Goal: Task Accomplishment & Management: Complete application form

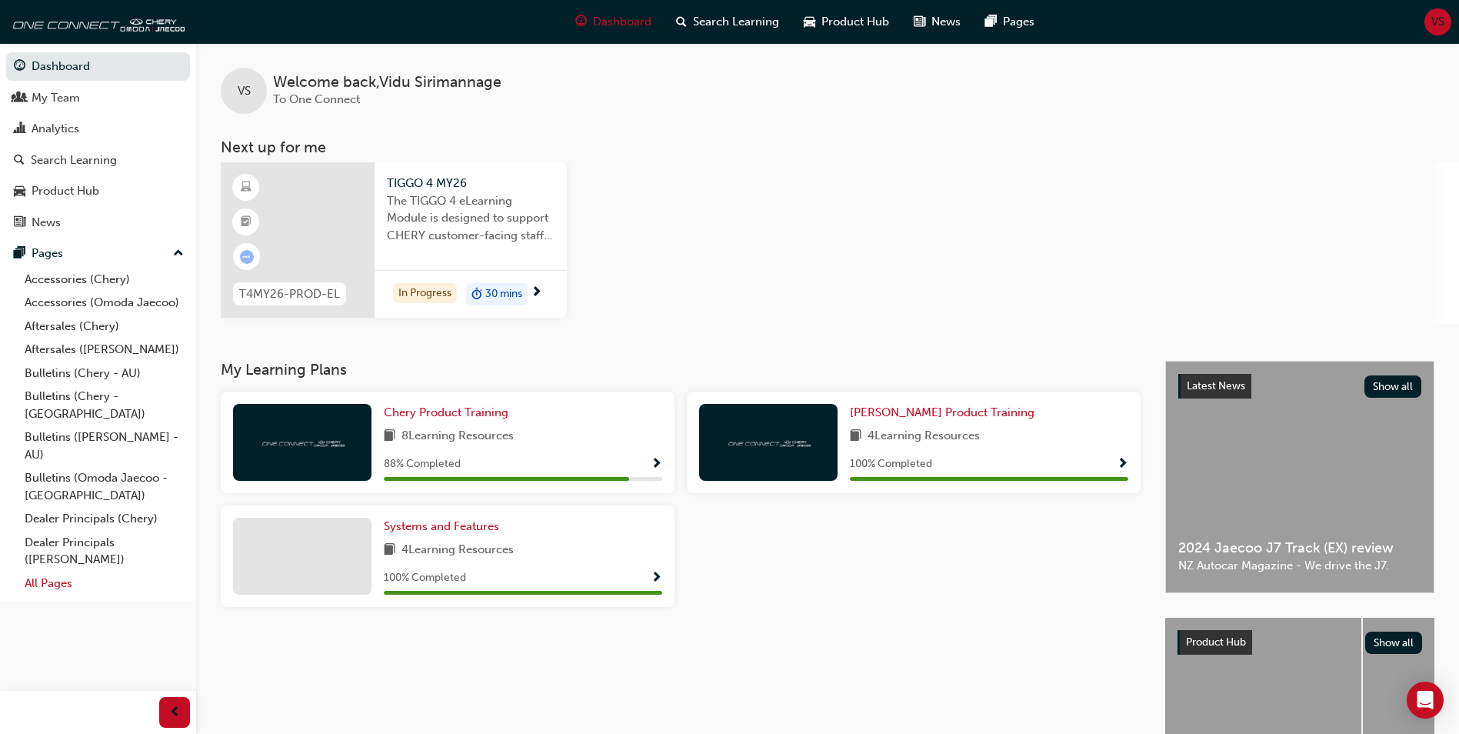
click at [51, 571] on link "All Pages" at bounding box center [104, 583] width 172 height 24
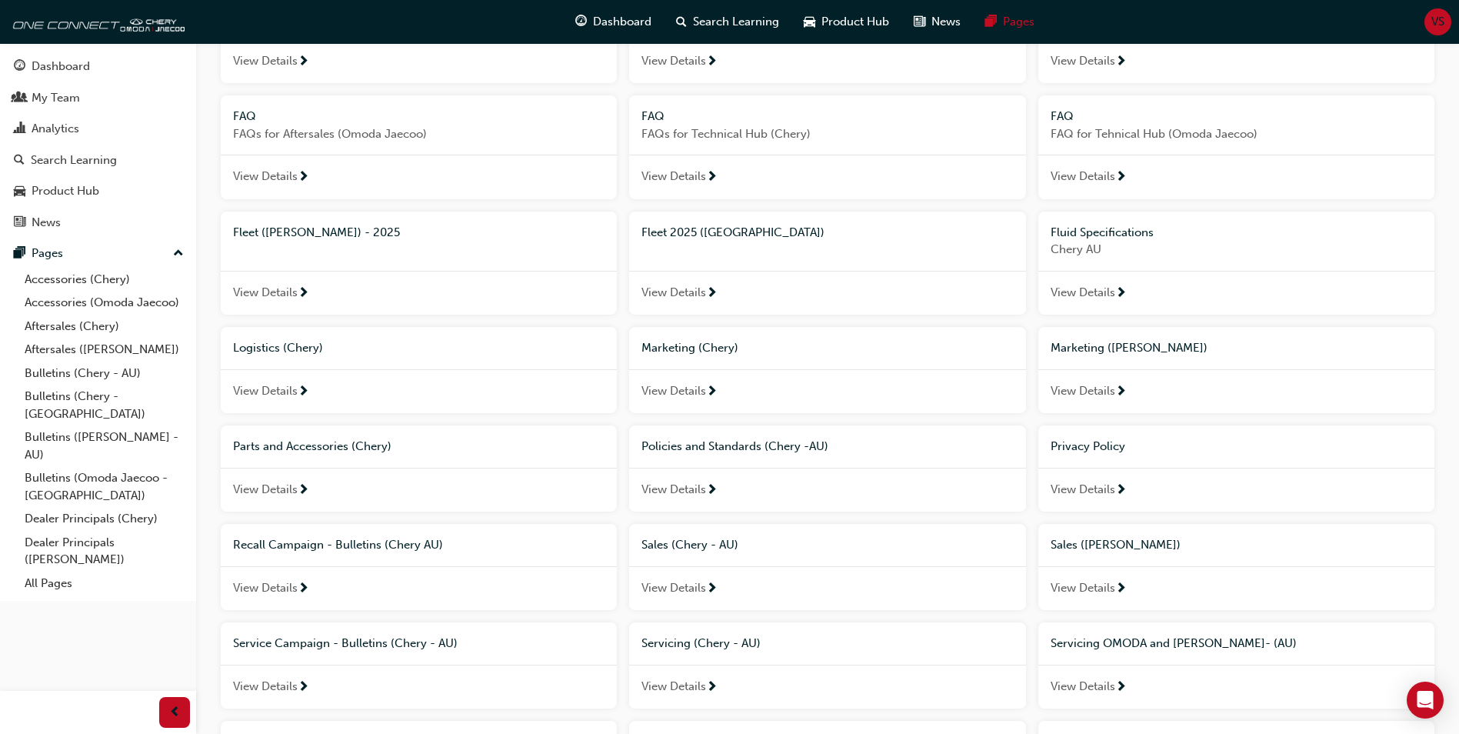
scroll to position [817, 0]
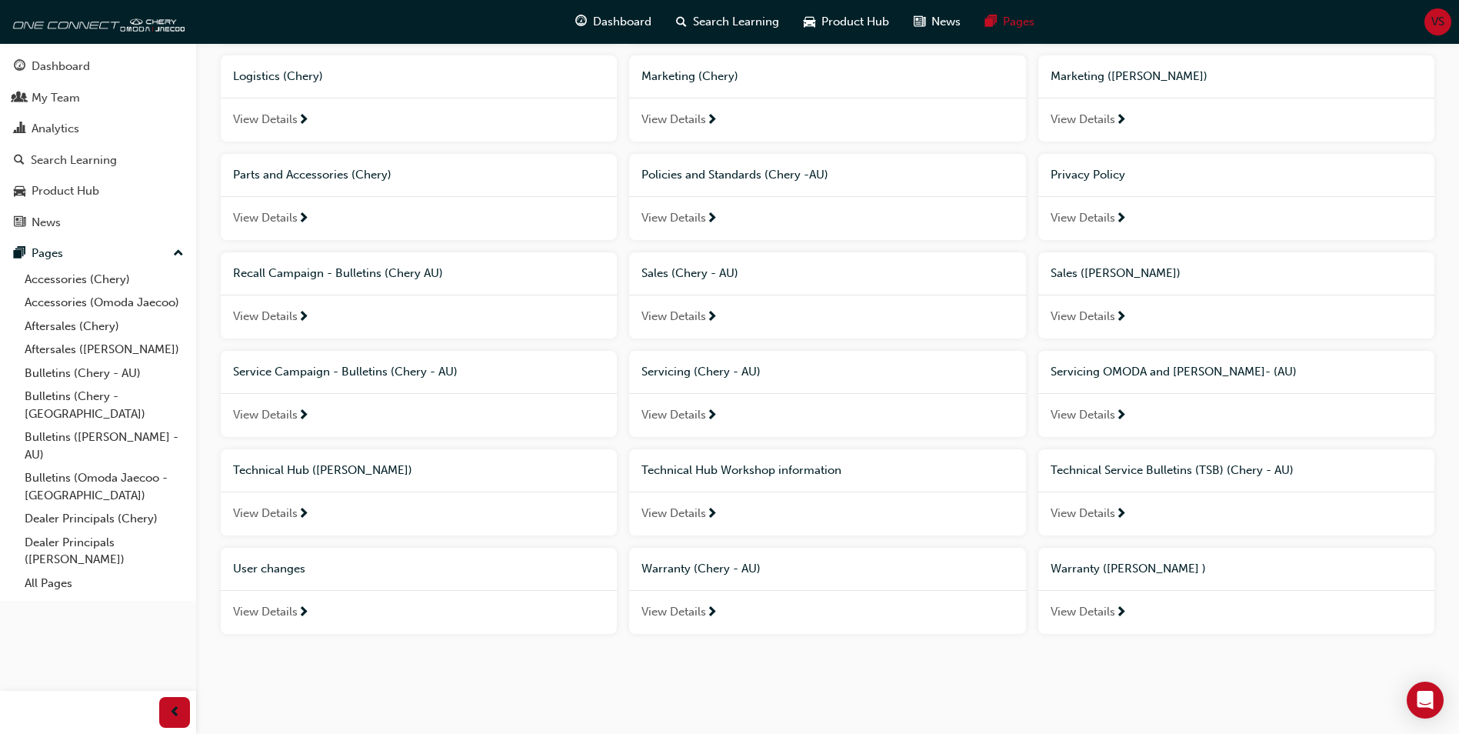
click at [709, 473] on span "Technical Hub Workshop information" at bounding box center [741, 470] width 200 height 14
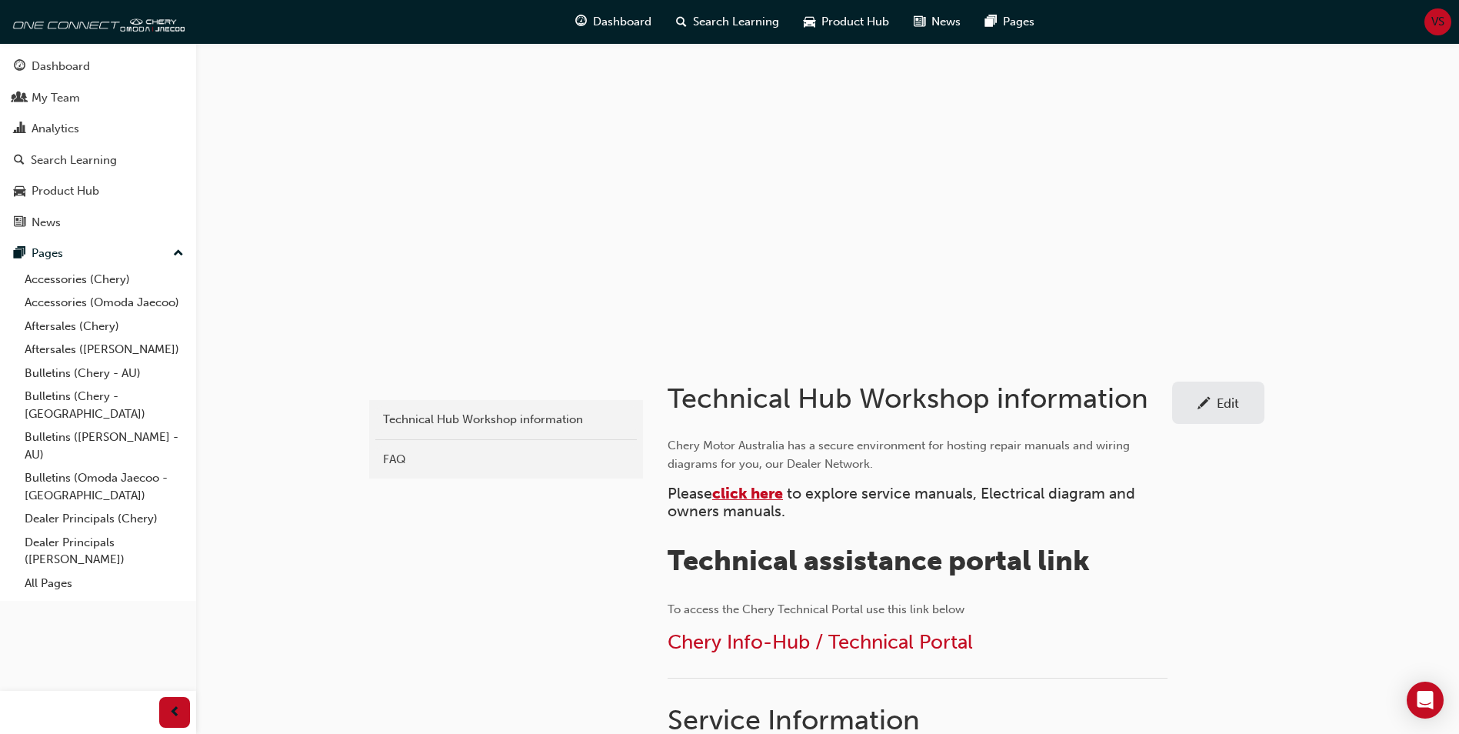
click at [763, 495] on span "click here" at bounding box center [747, 494] width 71 height 18
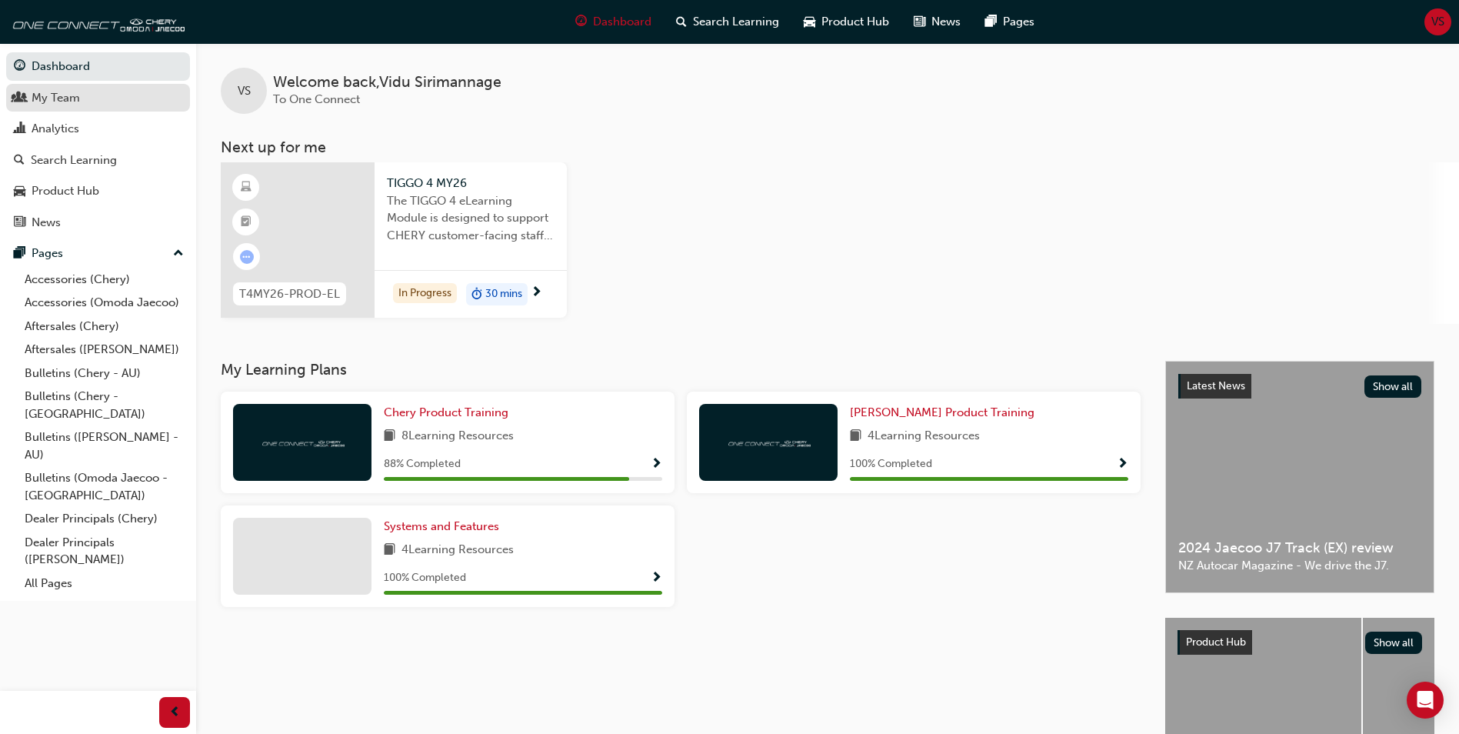
click at [69, 102] on div "My Team" at bounding box center [56, 98] width 48 height 18
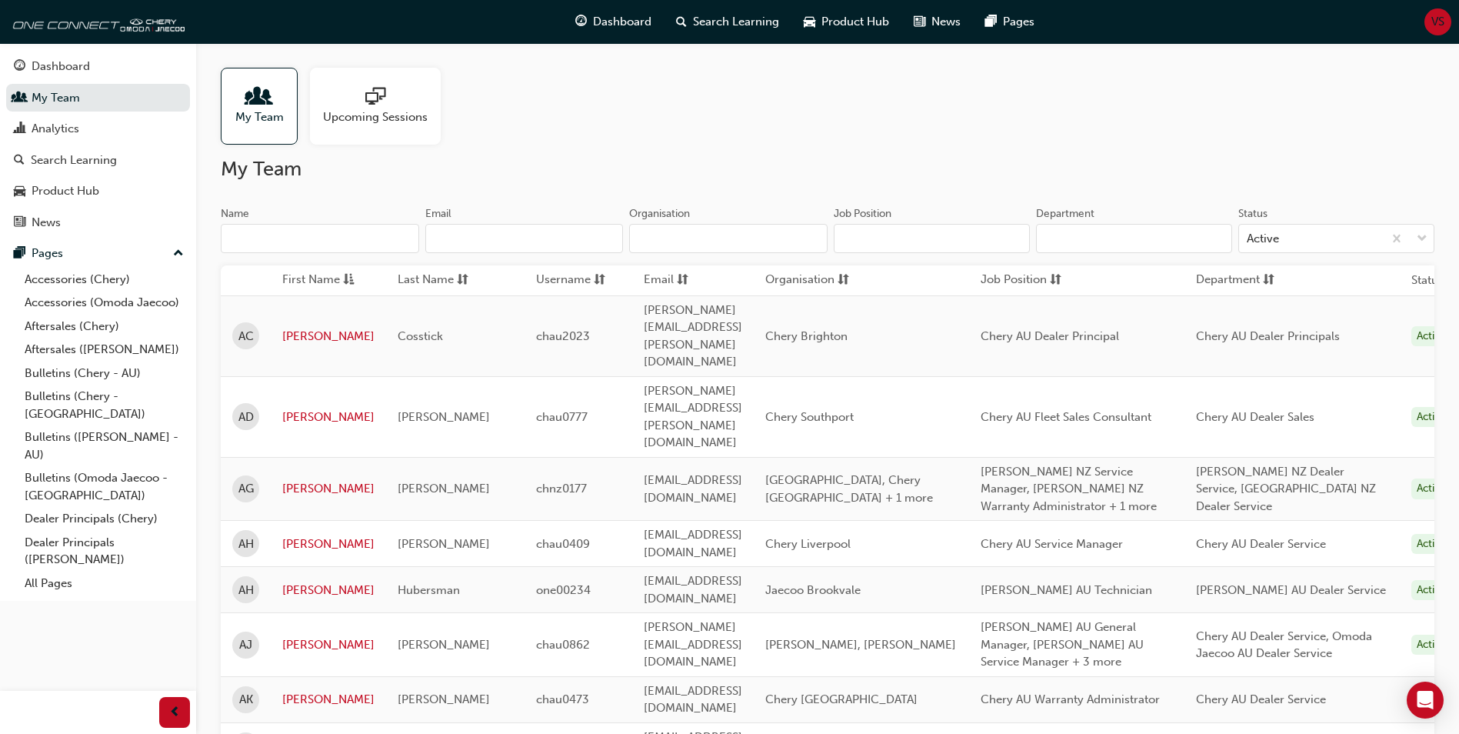
click at [655, 239] on input "Organisation" at bounding box center [728, 238] width 198 height 29
type input "C"
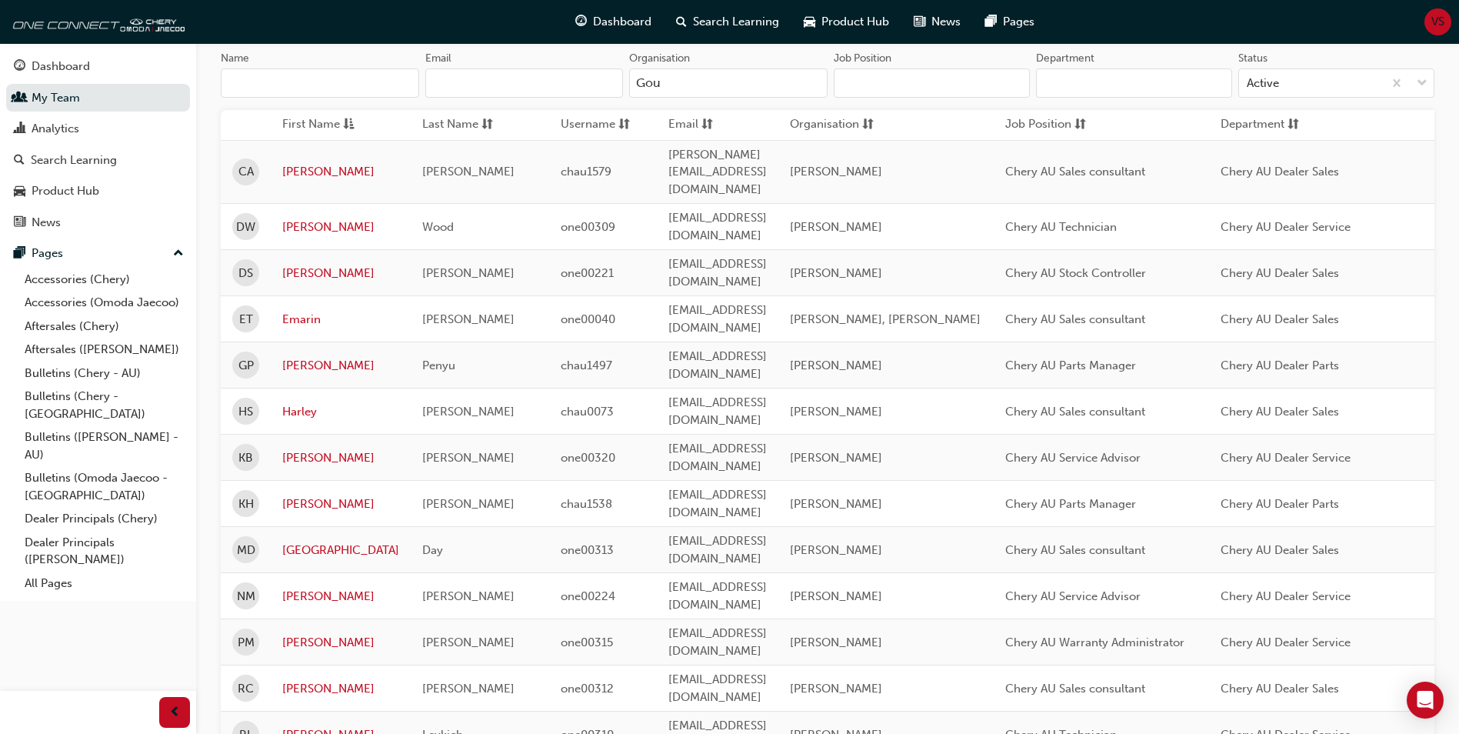
scroll to position [155, 0]
type input "Gou"
click at [302, 358] on link "[PERSON_NAME]" at bounding box center [340, 367] width 117 height 18
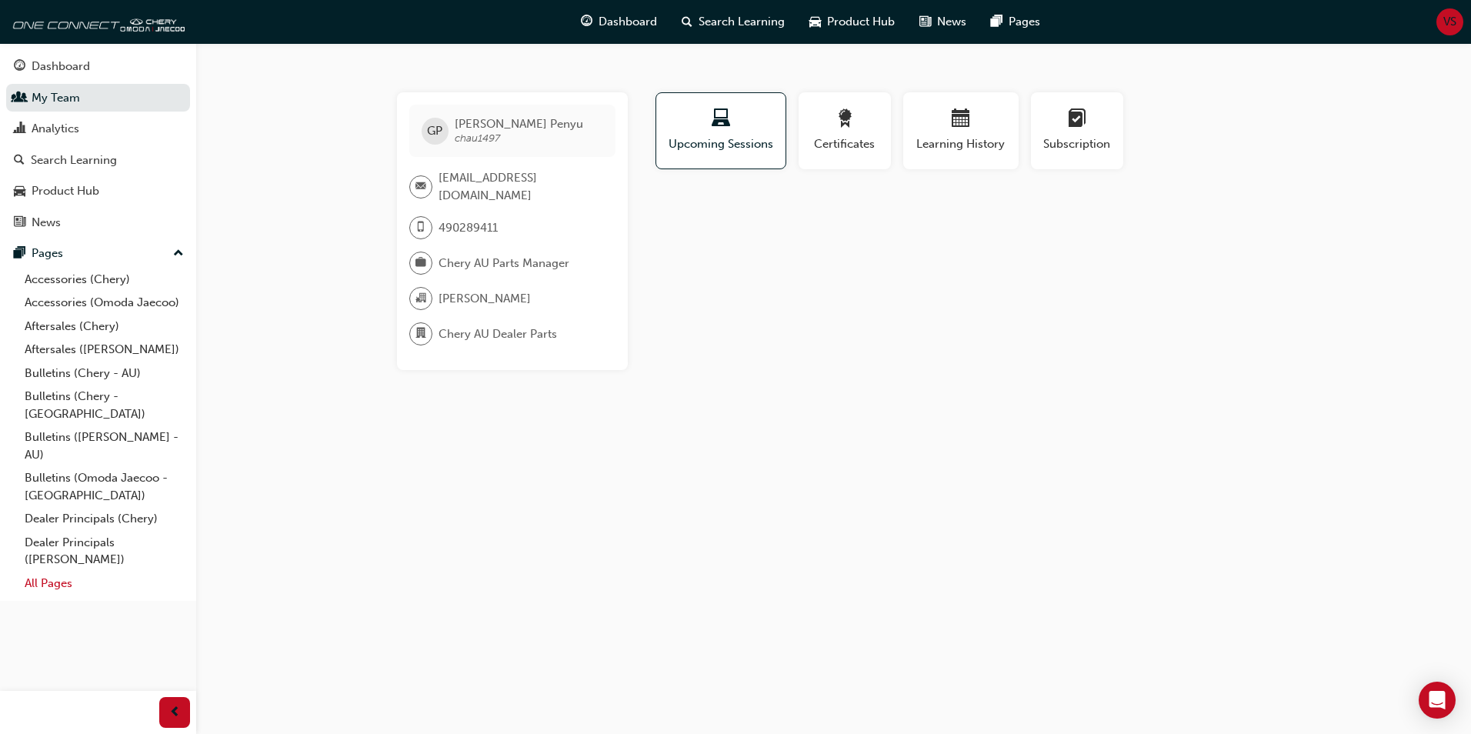
click at [42, 571] on link "All Pages" at bounding box center [104, 583] width 172 height 24
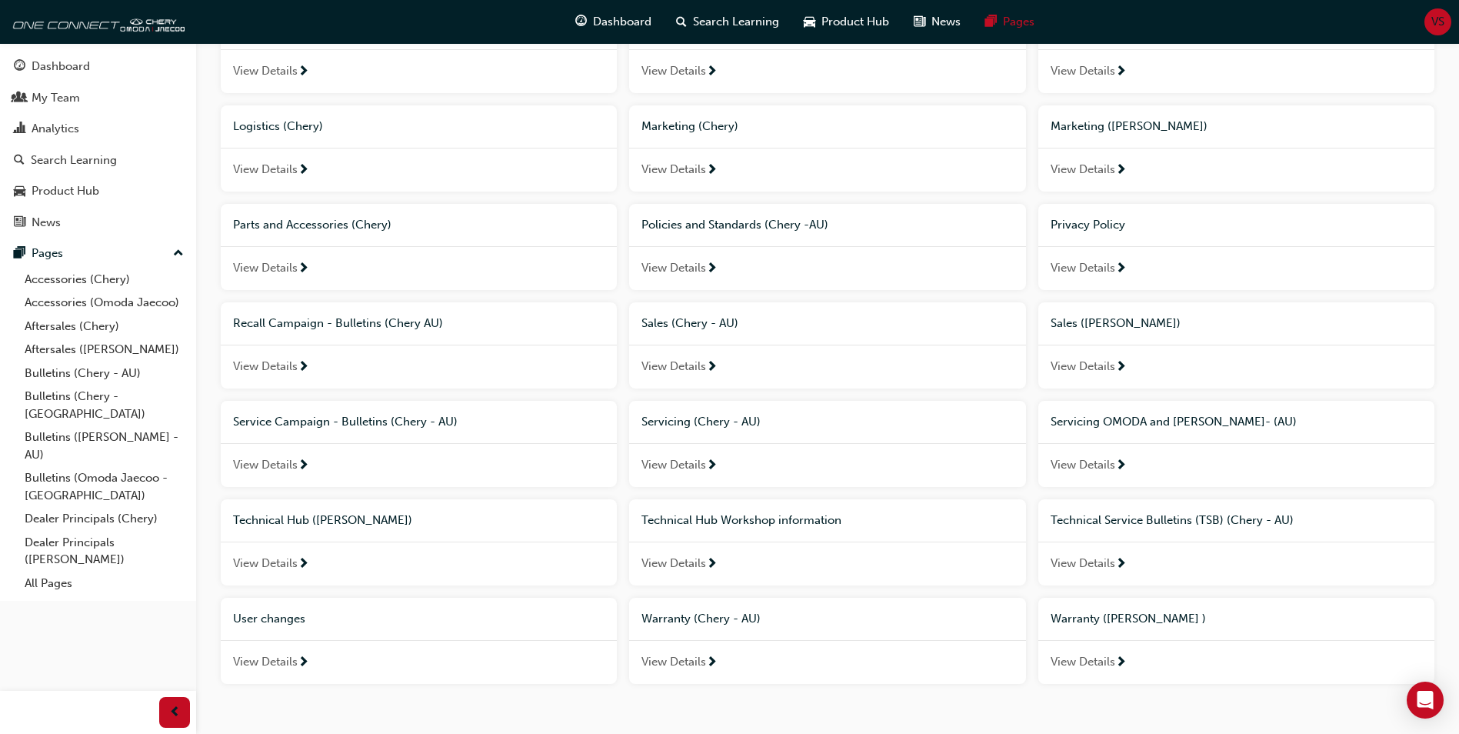
scroll to position [768, 0]
click at [728, 520] on span "Technical Hub Workshop information" at bounding box center [741, 519] width 200 height 14
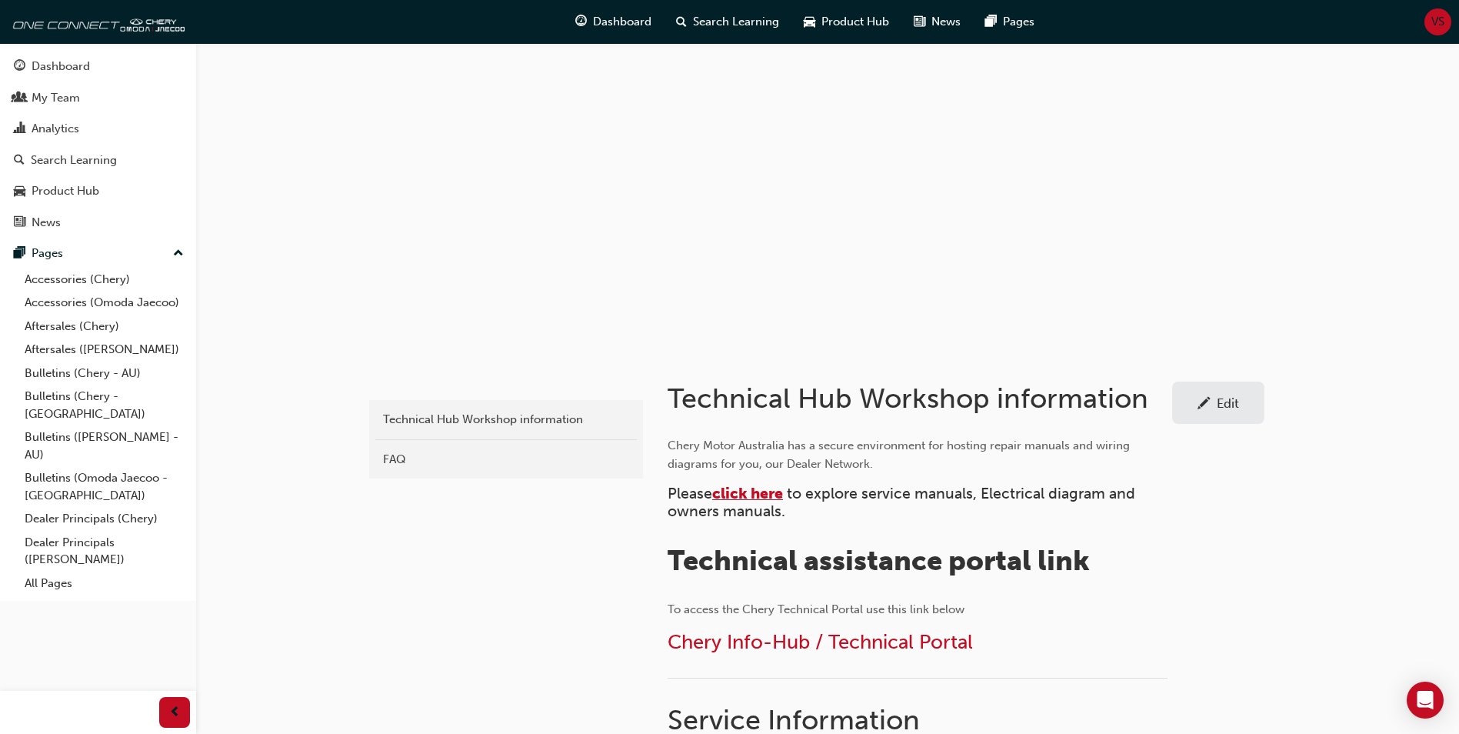
click at [741, 495] on span "click here" at bounding box center [747, 494] width 71 height 18
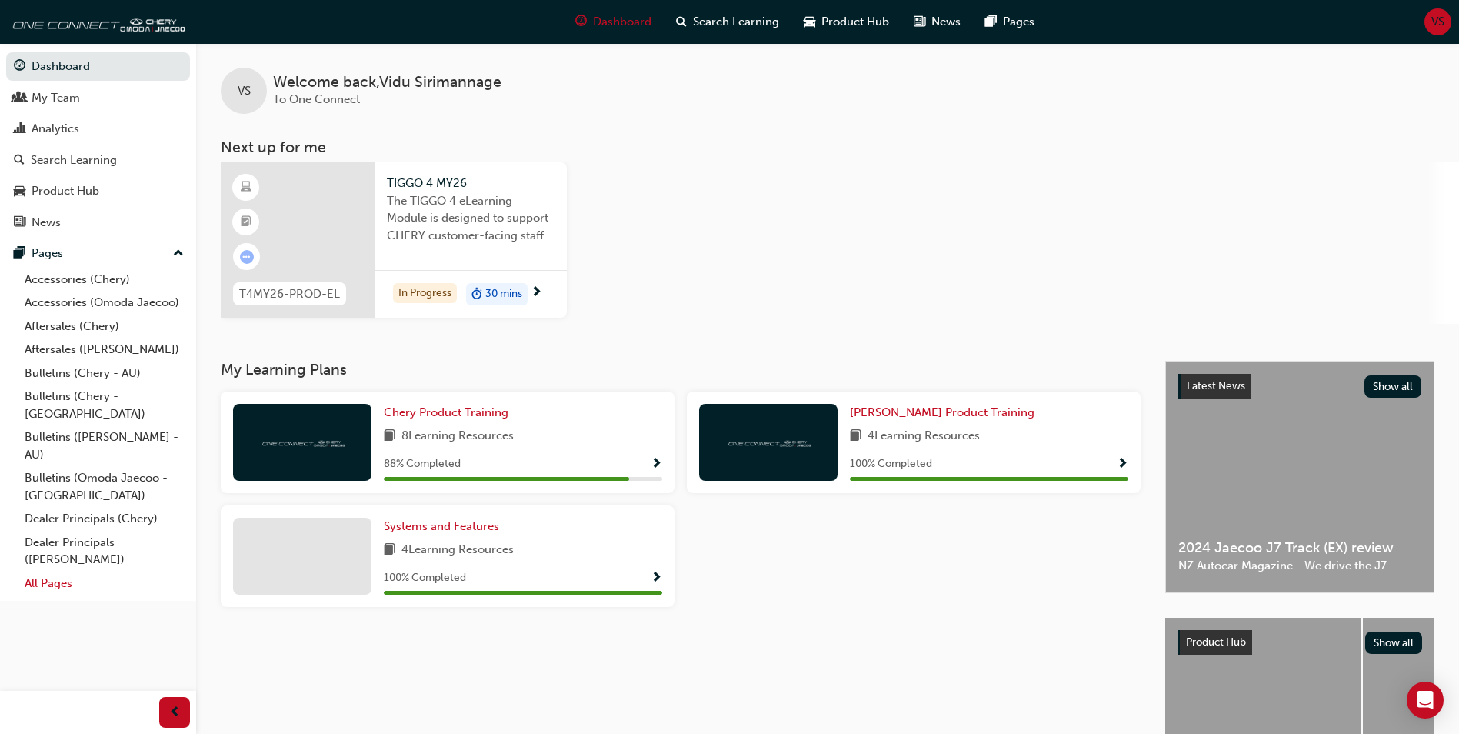
click at [54, 571] on link "All Pages" at bounding box center [104, 583] width 172 height 24
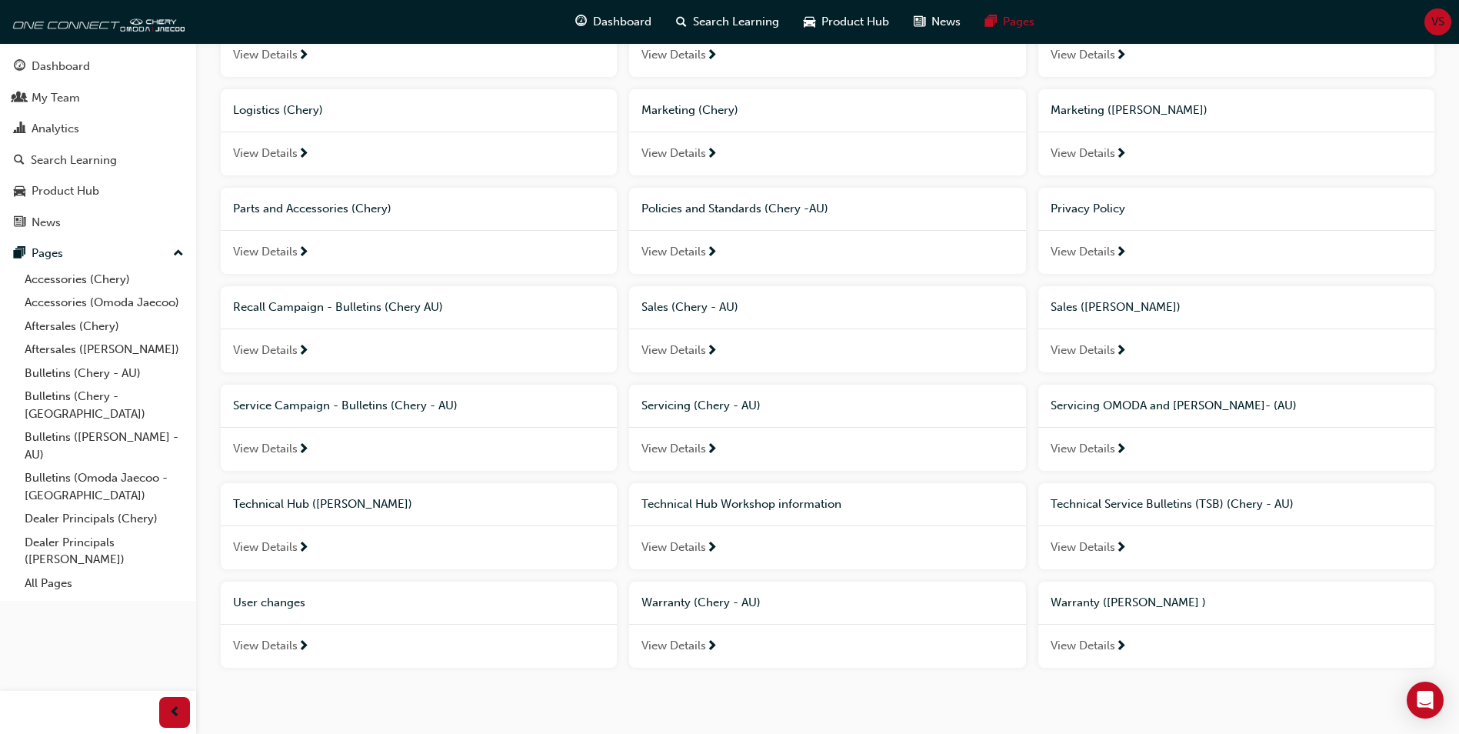
scroll to position [817, 0]
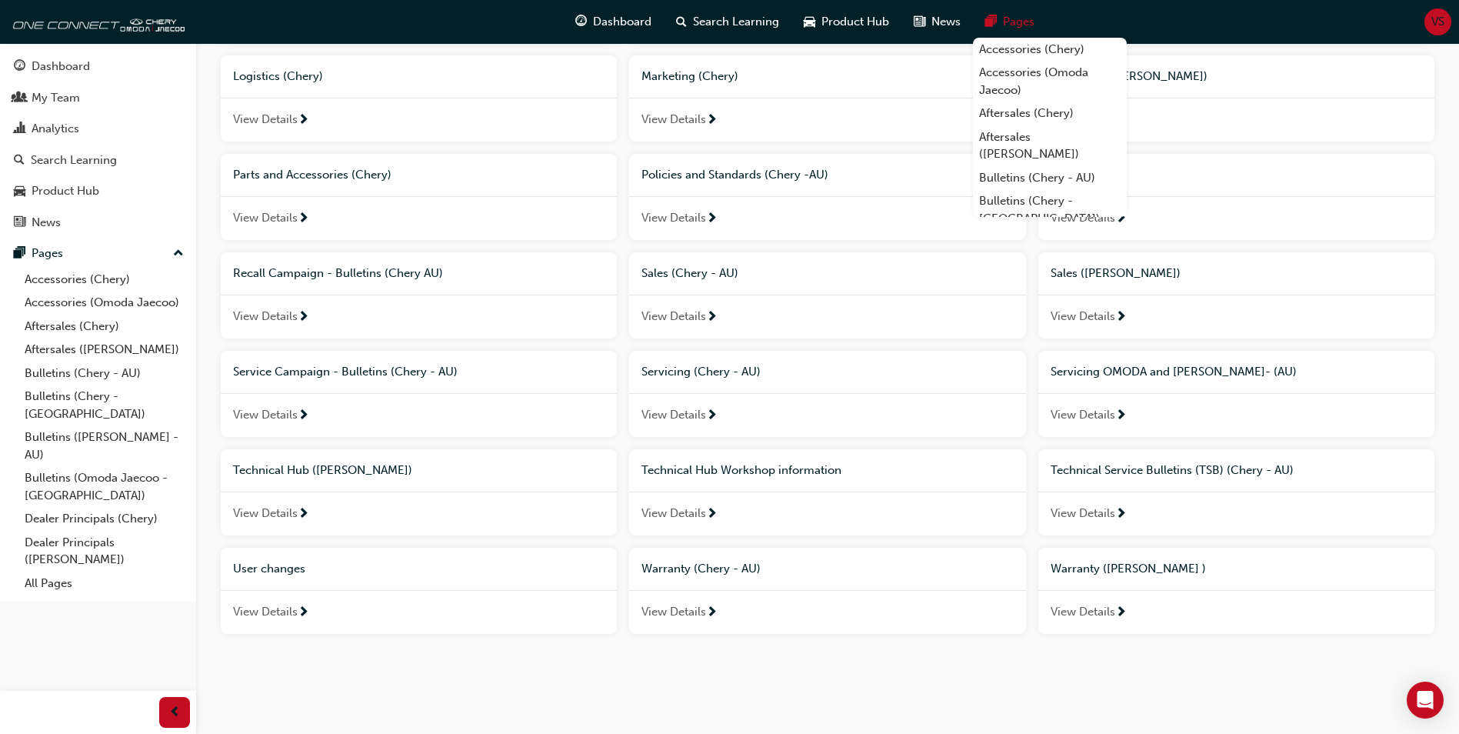
click at [1433, 20] on span "VS" at bounding box center [1437, 22] width 13 height 18
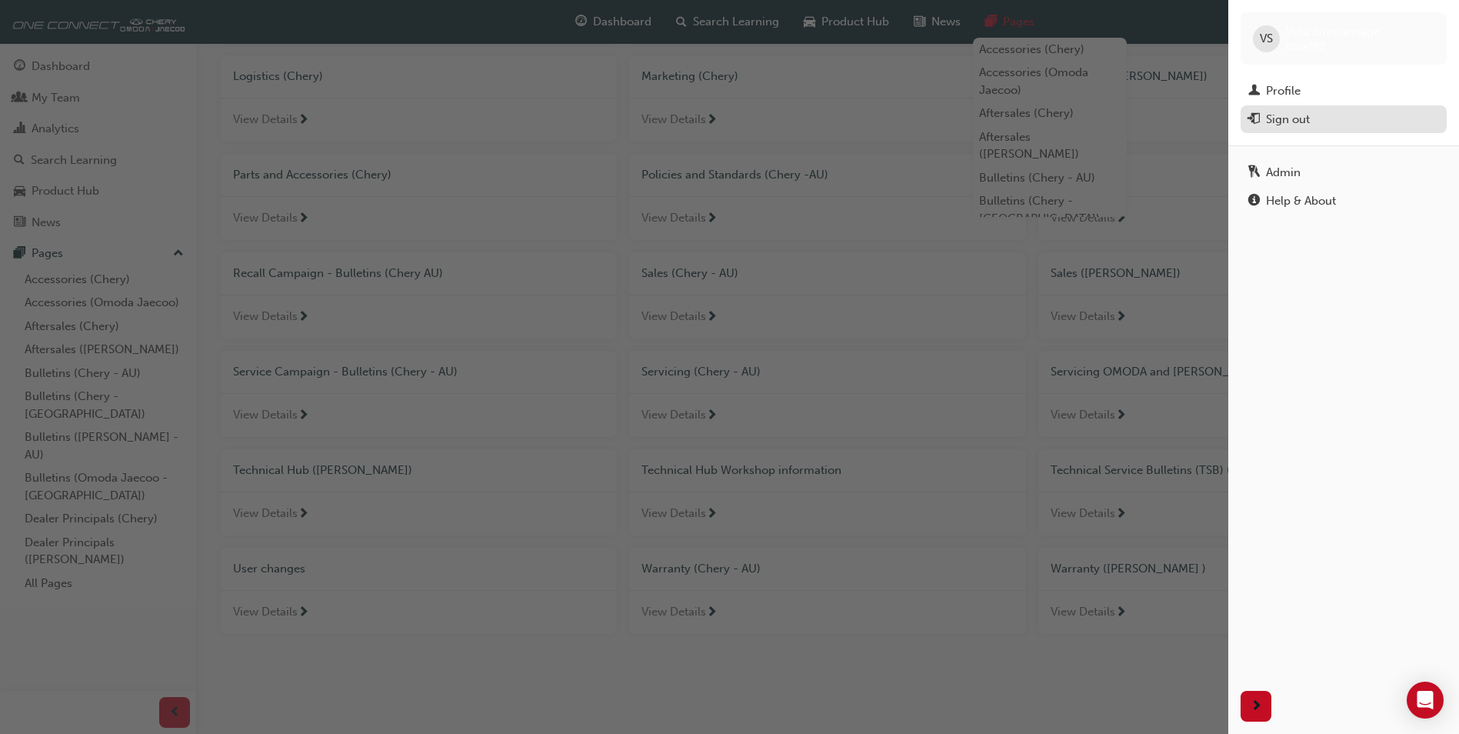
click at [1301, 130] on button "Sign out" at bounding box center [1344, 119] width 206 height 28
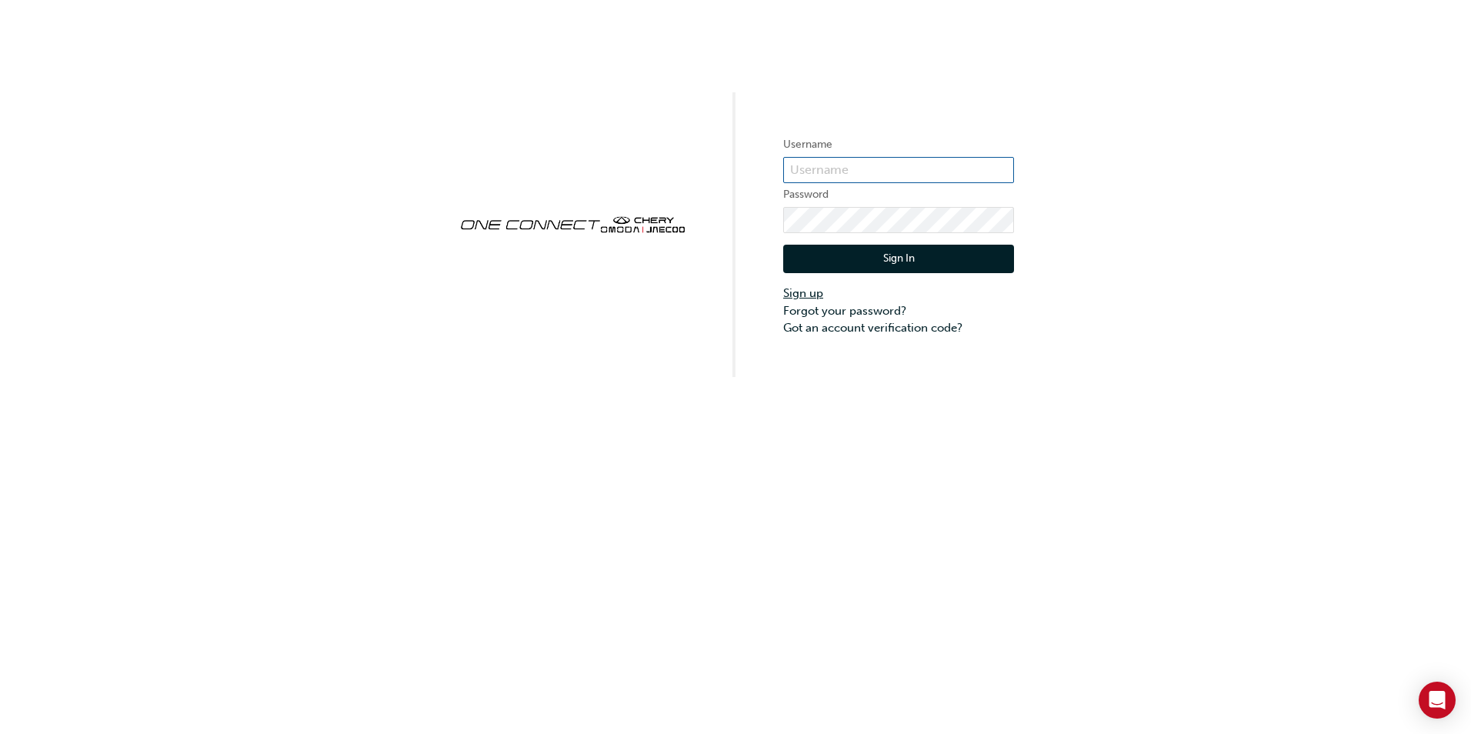
type input "cma080"
click at [806, 298] on link "Sign up" at bounding box center [898, 294] width 231 height 18
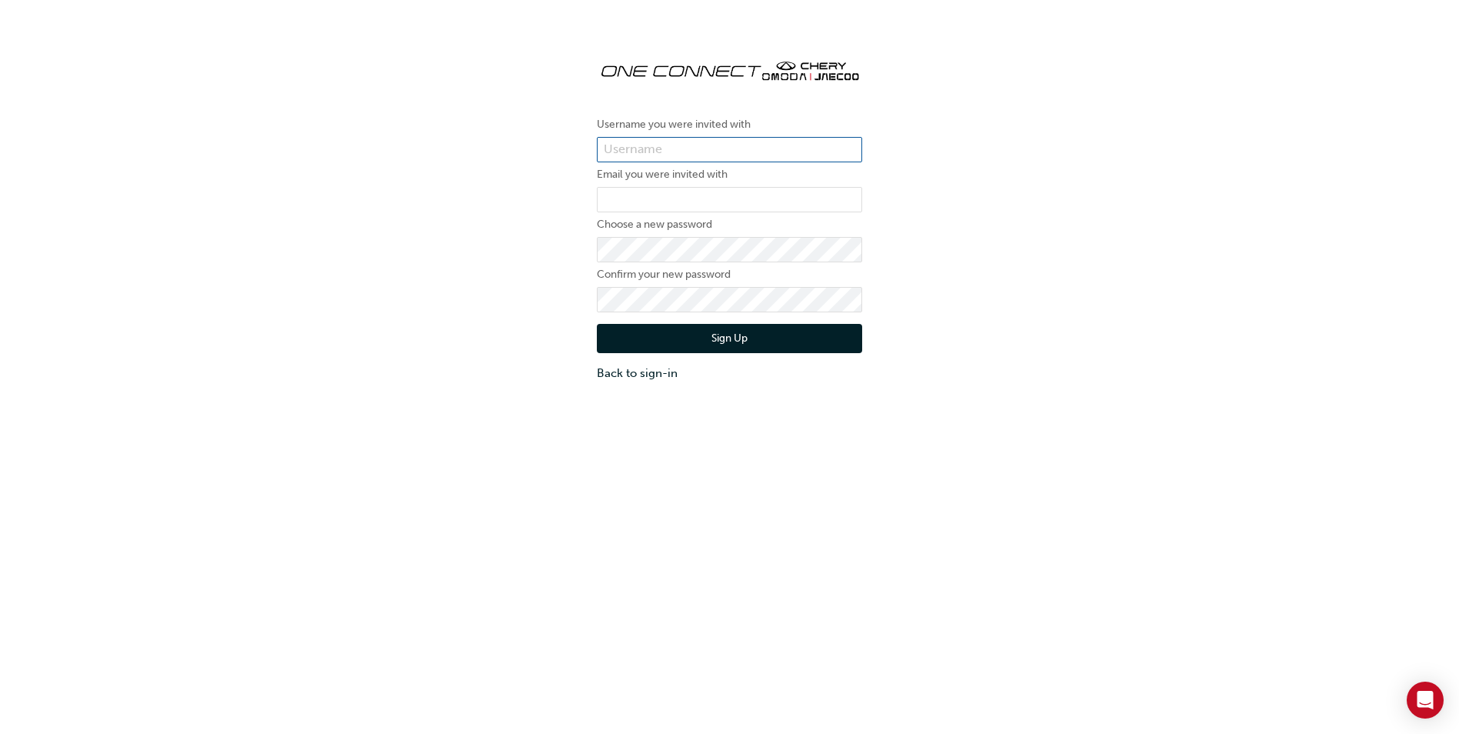
click at [650, 150] on input "text" at bounding box center [729, 150] width 265 height 26
type input "one00310"
click at [637, 198] on input "email" at bounding box center [729, 200] width 265 height 26
type input "ryanl@geisslermotor.com.au"
click at [935, 256] on div "Username you were invited with one00310 Email you were invited with ryanl@geiss…" at bounding box center [729, 214] width 1459 height 358
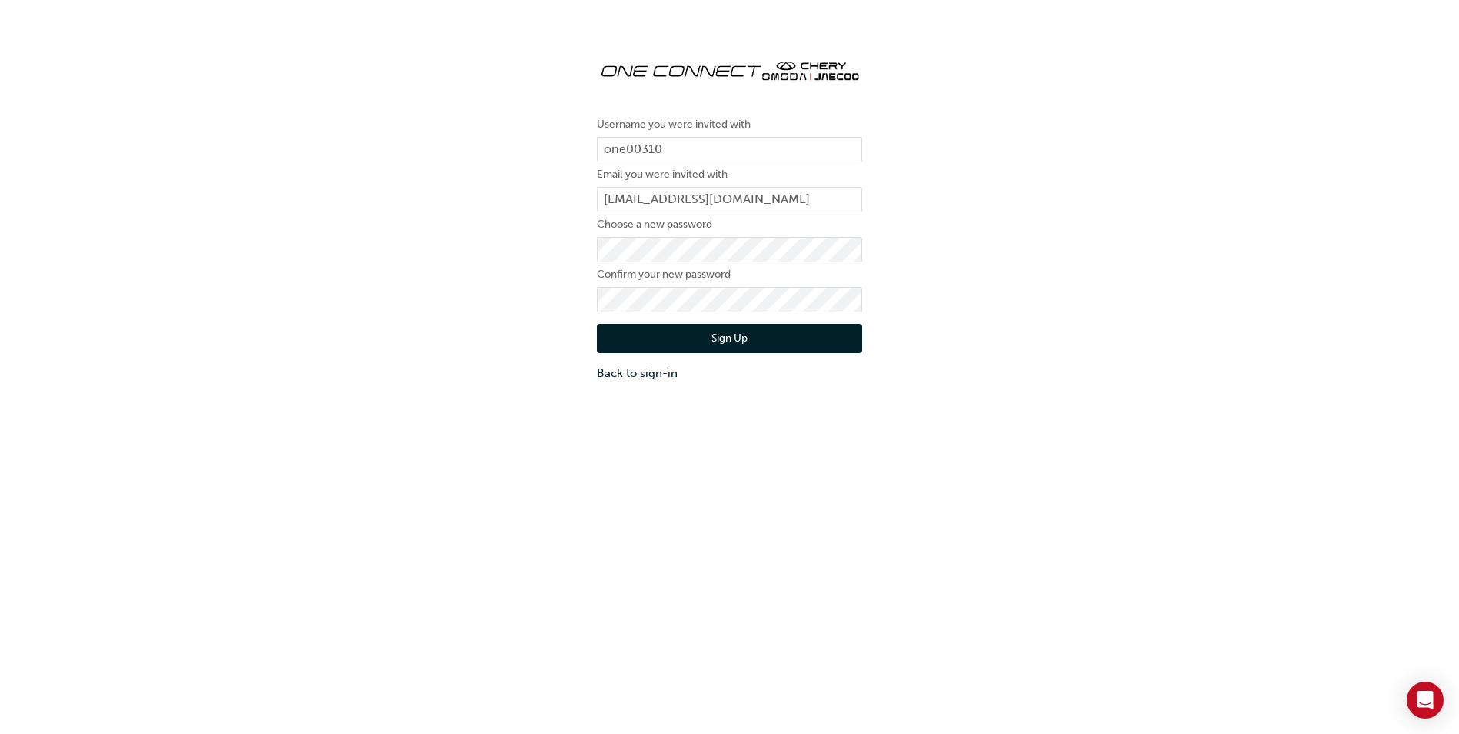
click at [734, 338] on button "Sign Up" at bounding box center [729, 338] width 265 height 29
click at [761, 343] on button "Sign Up" at bounding box center [729, 338] width 265 height 29
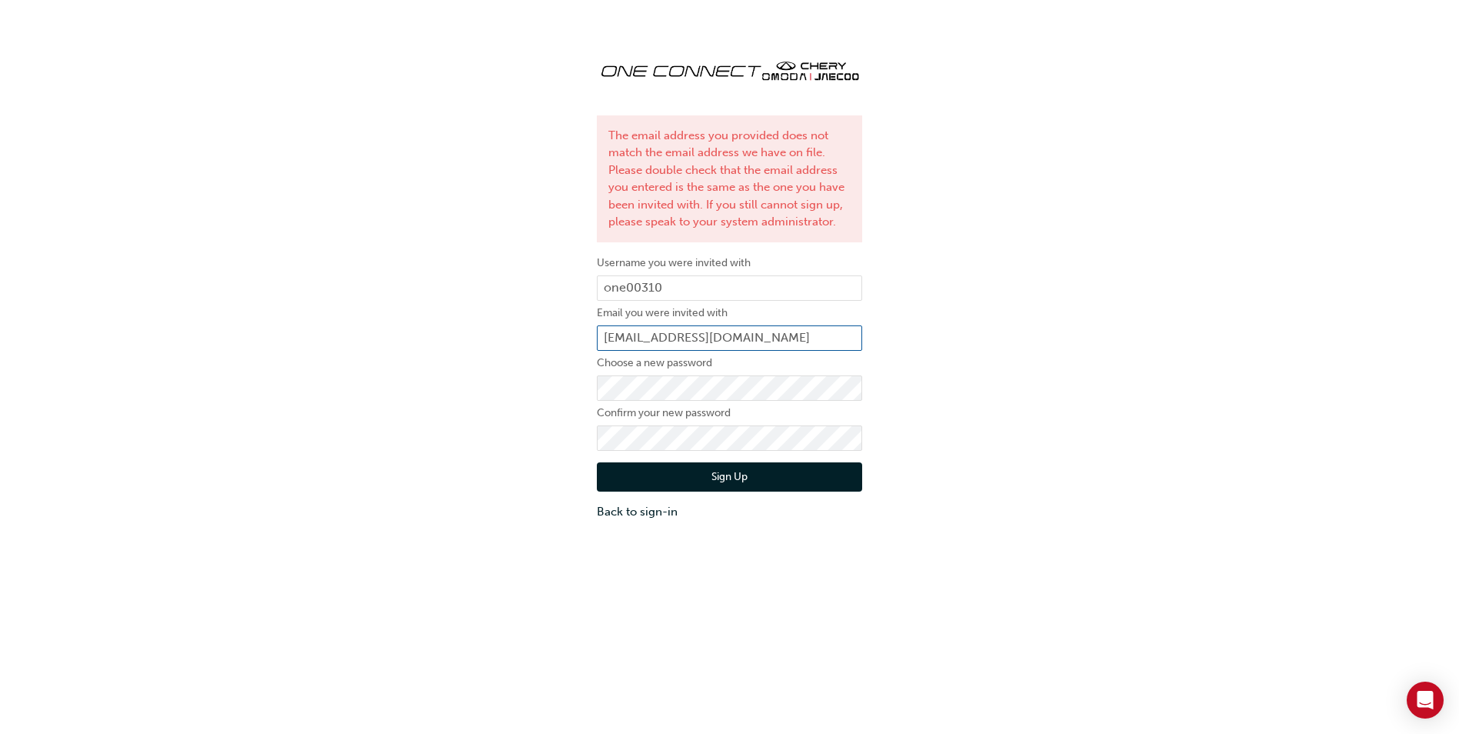
click at [718, 342] on input "ryanl@geisslermotor.com.au" at bounding box center [729, 338] width 265 height 26
type input "[EMAIL_ADDRESS][DOMAIN_NAME]"
click at [707, 482] on button "Sign Up" at bounding box center [729, 476] width 265 height 29
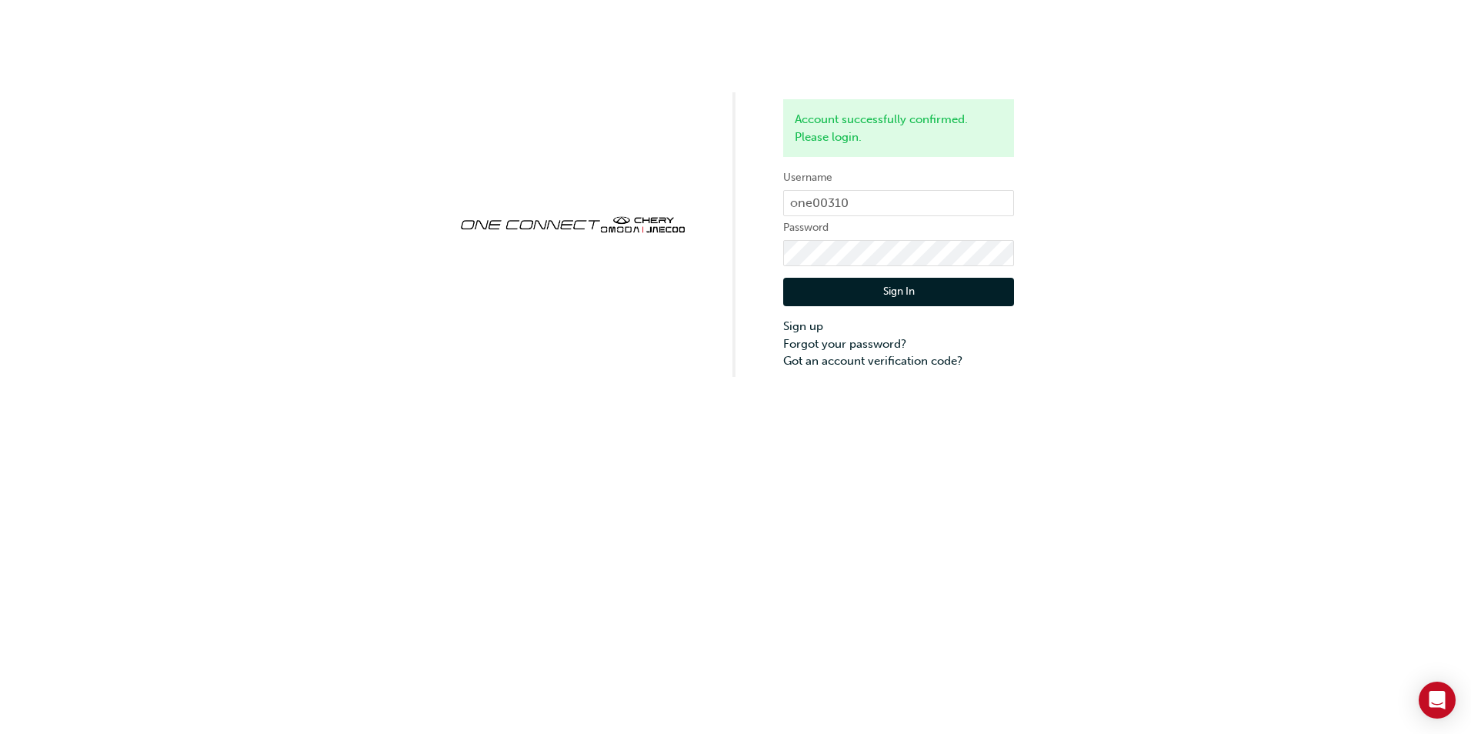
click at [1181, 210] on div "Account successfully confirmed. Please login. Username one00310 Password Sign I…" at bounding box center [735, 188] width 1471 height 377
click at [936, 289] on button "Sign In" at bounding box center [898, 292] width 231 height 29
